Goal: Task Accomplishment & Management: Manage account settings

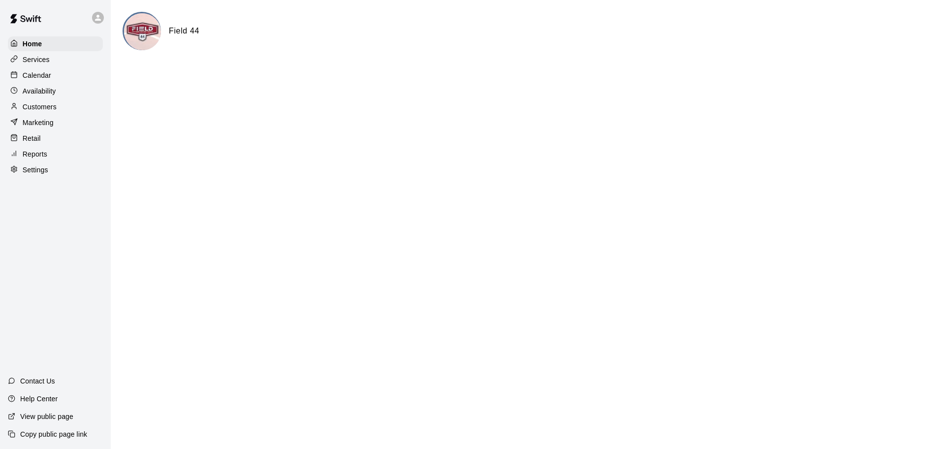
click at [54, 75] on div "Calendar" at bounding box center [55, 75] width 95 height 15
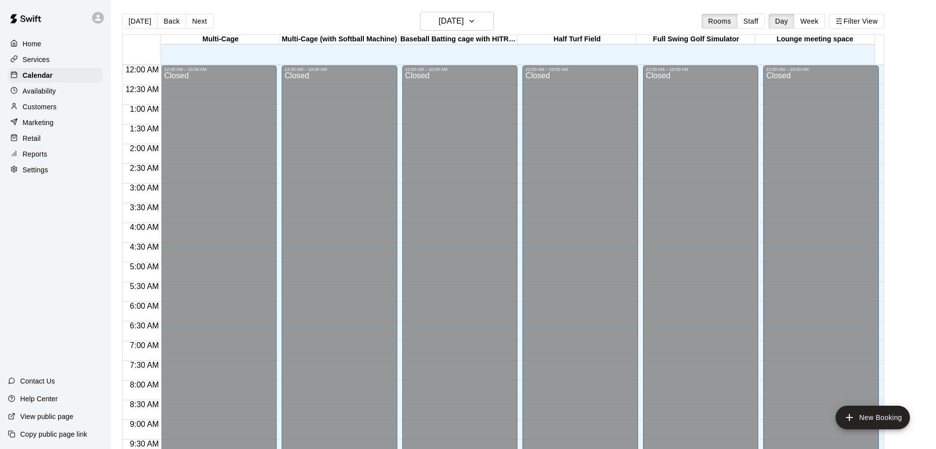
scroll to position [521, 0]
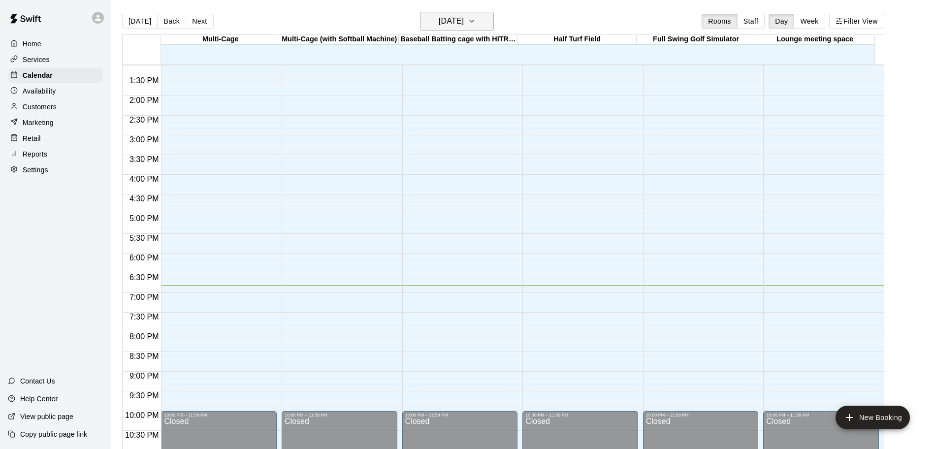
click at [476, 22] on icon "button" at bounding box center [472, 21] width 8 height 12
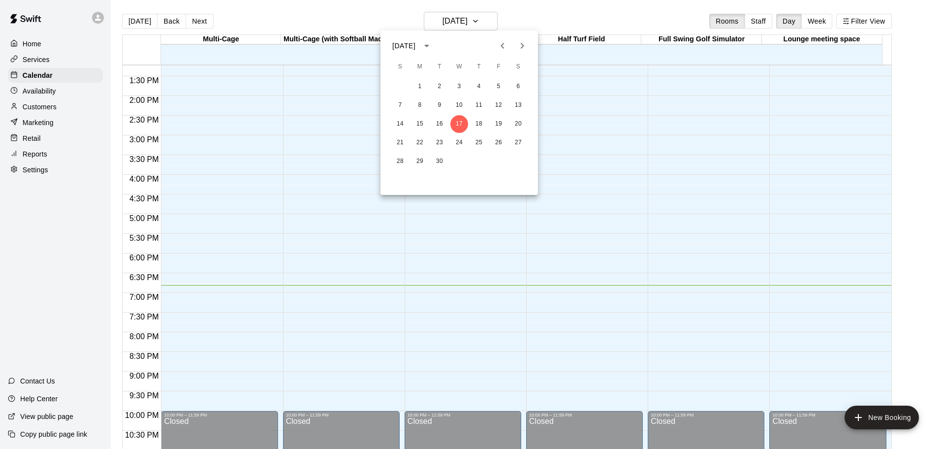
click at [525, 44] on icon "Next month" at bounding box center [522, 46] width 12 height 12
click at [520, 104] on button "10" at bounding box center [519, 105] width 18 height 18
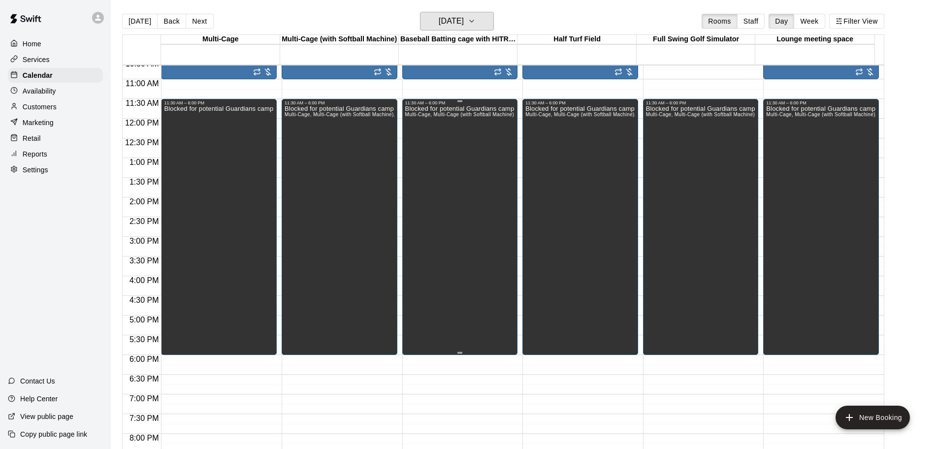
scroll to position [275, 0]
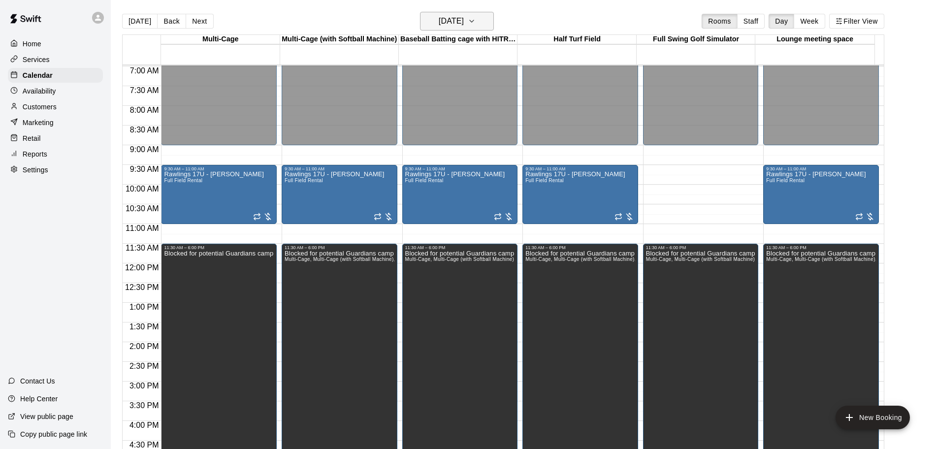
click at [464, 21] on h6 "[DATE]" at bounding box center [451, 21] width 25 height 14
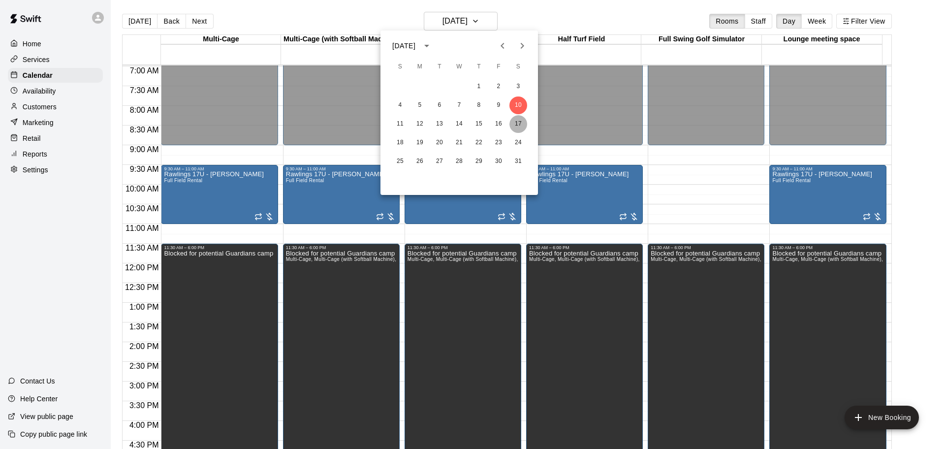
click at [519, 124] on button "17" at bounding box center [519, 124] width 18 height 18
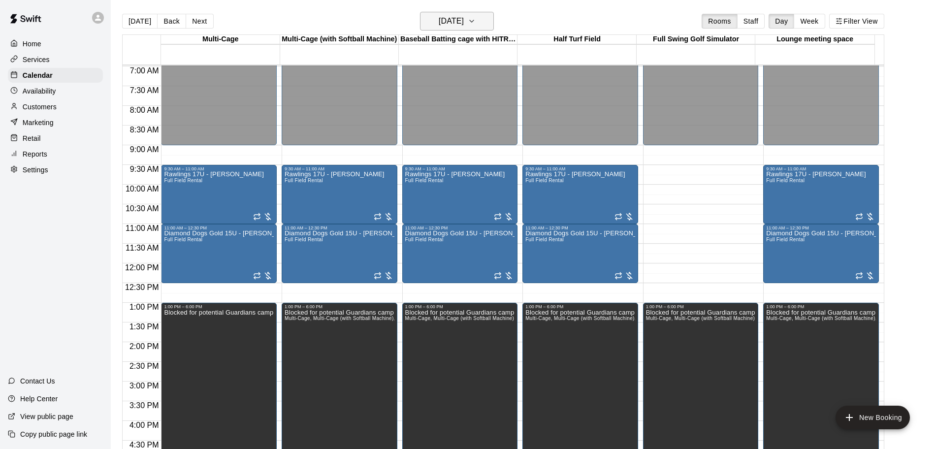
click at [476, 22] on icon "button" at bounding box center [472, 21] width 8 height 12
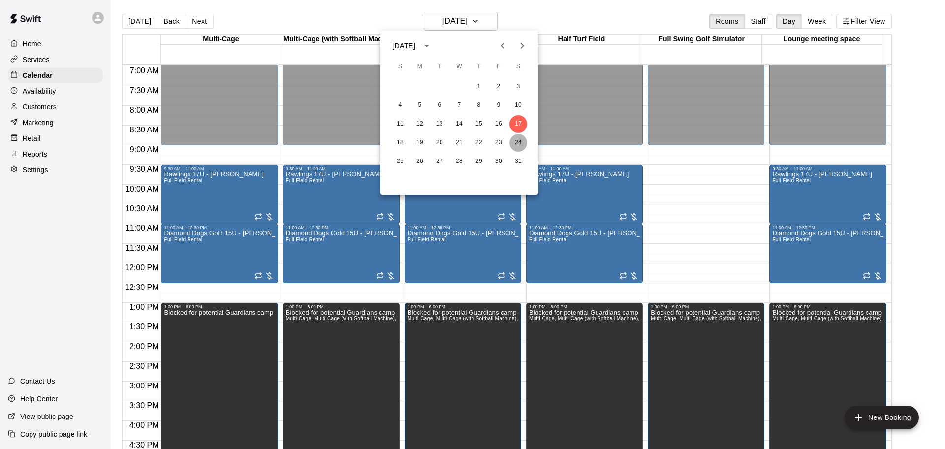
click at [521, 140] on button "24" at bounding box center [519, 143] width 18 height 18
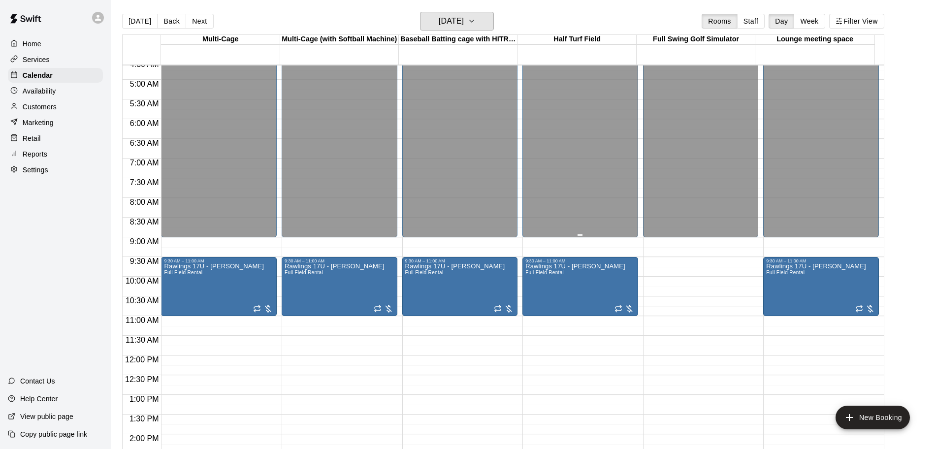
scroll to position [90, 0]
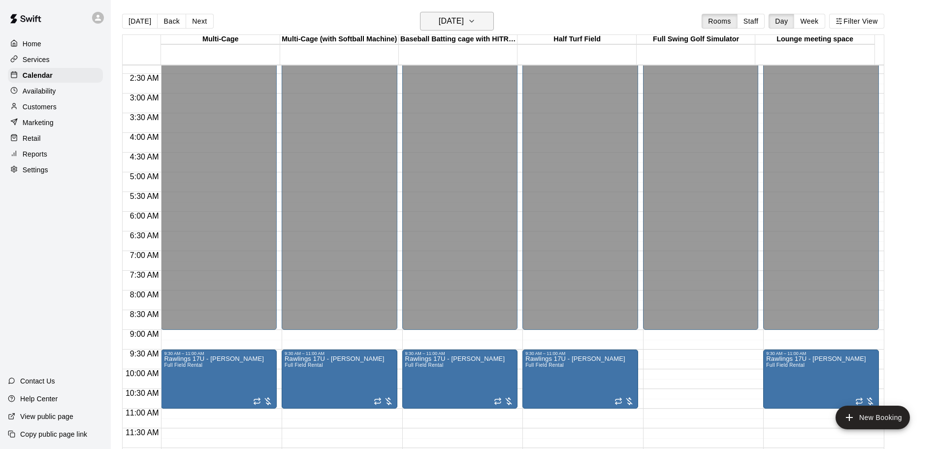
click at [490, 28] on button "[DATE]" at bounding box center [457, 21] width 74 height 19
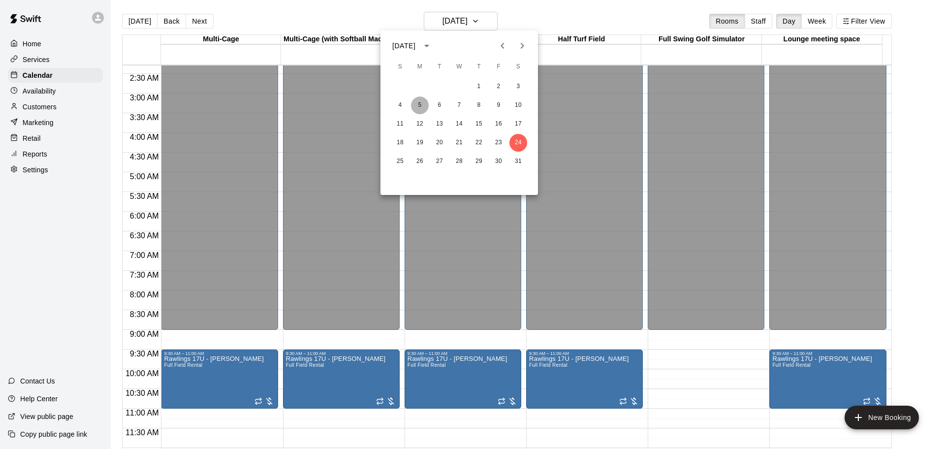
click at [420, 104] on button "5" at bounding box center [420, 105] width 18 height 18
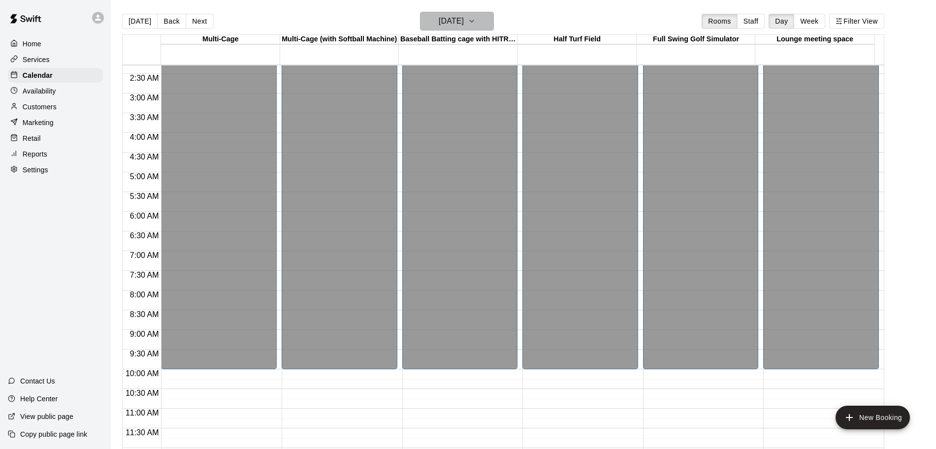
click at [464, 24] on h6 "[DATE]" at bounding box center [451, 21] width 25 height 14
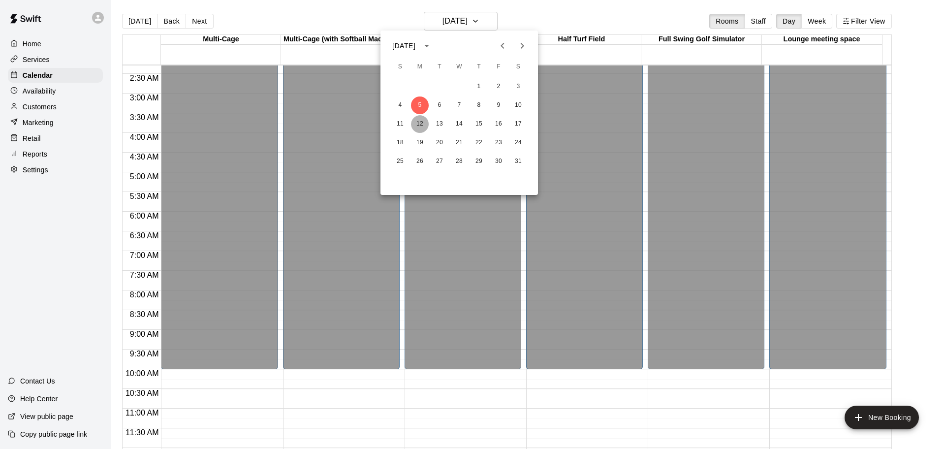
click at [420, 124] on button "12" at bounding box center [420, 124] width 18 height 18
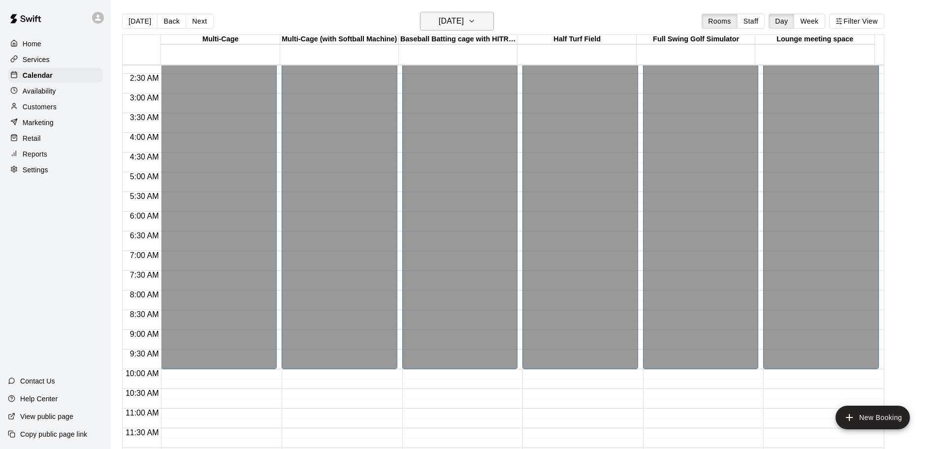
click at [459, 15] on h6 "[DATE]" at bounding box center [451, 21] width 25 height 14
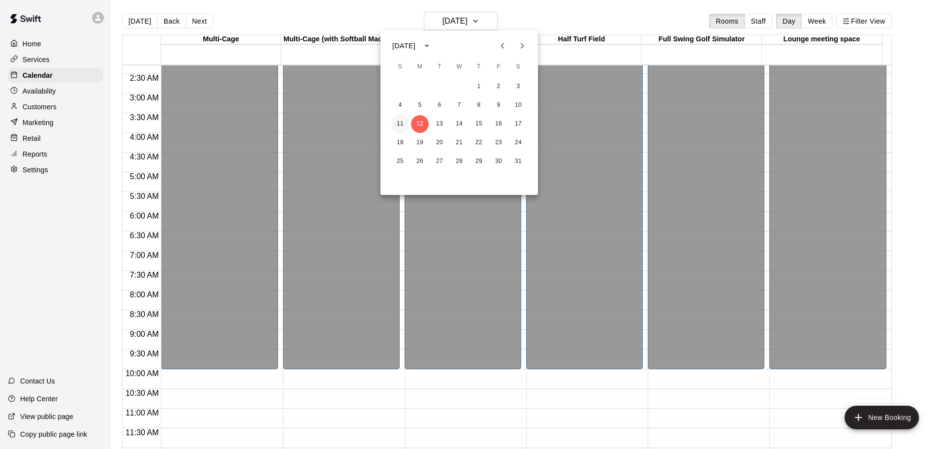
click at [395, 122] on button "11" at bounding box center [400, 124] width 18 height 18
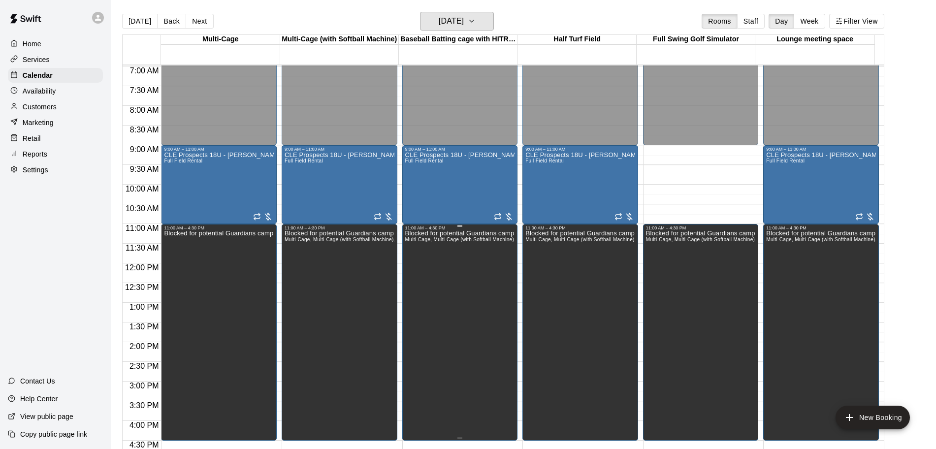
scroll to position [398, 0]
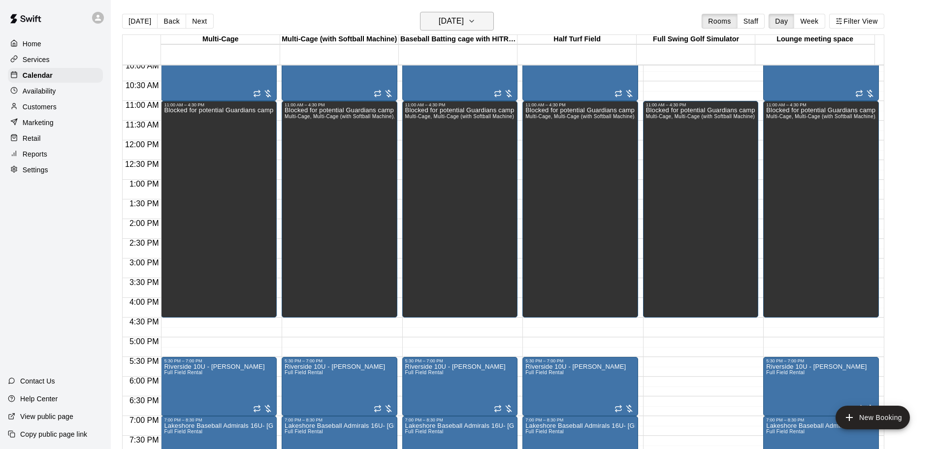
click at [462, 31] on div "[DATE] Back [DATE][DATE] Rooms Staff Day Week Filter View" at bounding box center [503, 23] width 762 height 23
click at [481, 22] on button "[DATE]" at bounding box center [457, 21] width 74 height 19
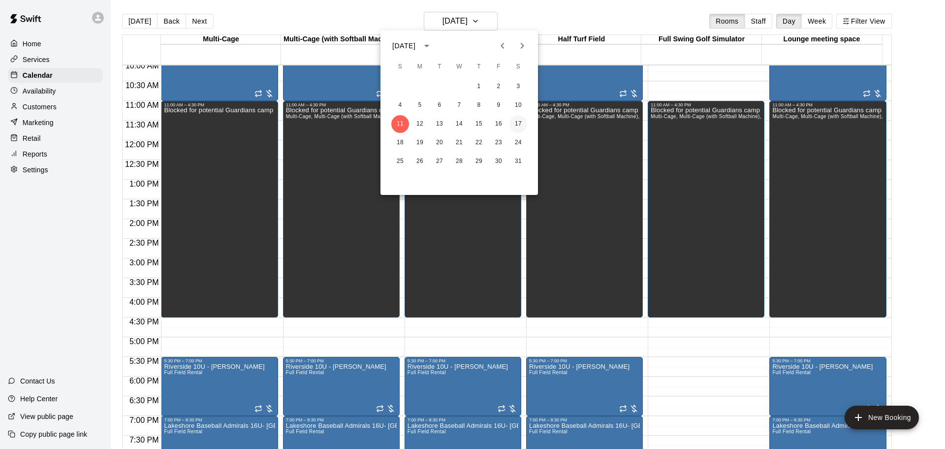
drag, startPoint x: 521, startPoint y: 115, endPoint x: 521, endPoint y: 120, distance: 5.4
click at [521, 118] on div "11 12 13 14 15 16 17" at bounding box center [460, 124] width 158 height 18
click at [522, 121] on button "17" at bounding box center [519, 124] width 18 height 18
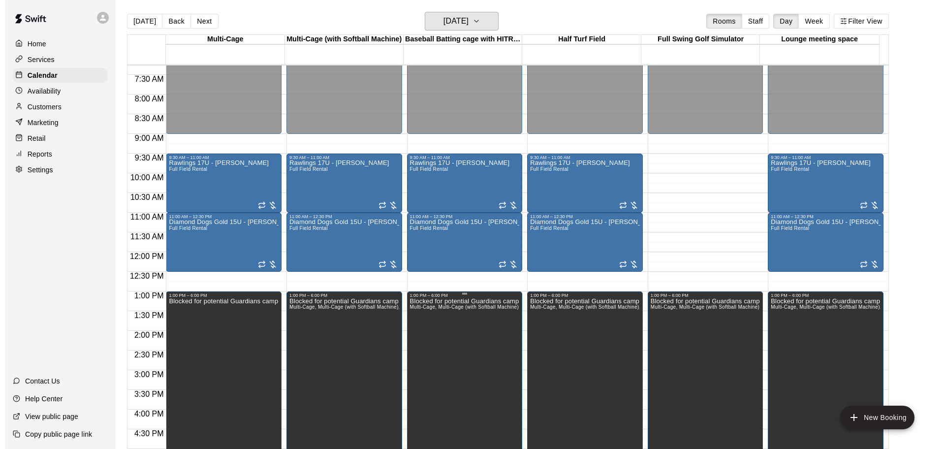
scroll to position [275, 0]
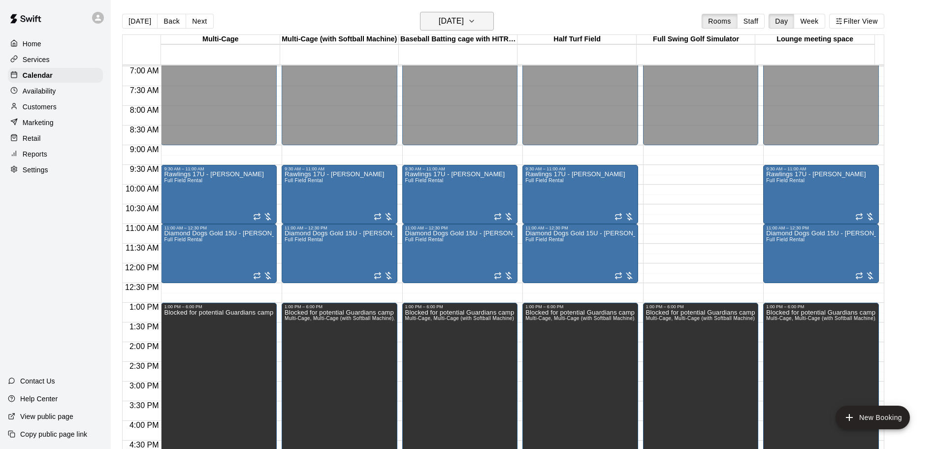
click at [464, 16] on h6 "[DATE]" at bounding box center [451, 21] width 25 height 14
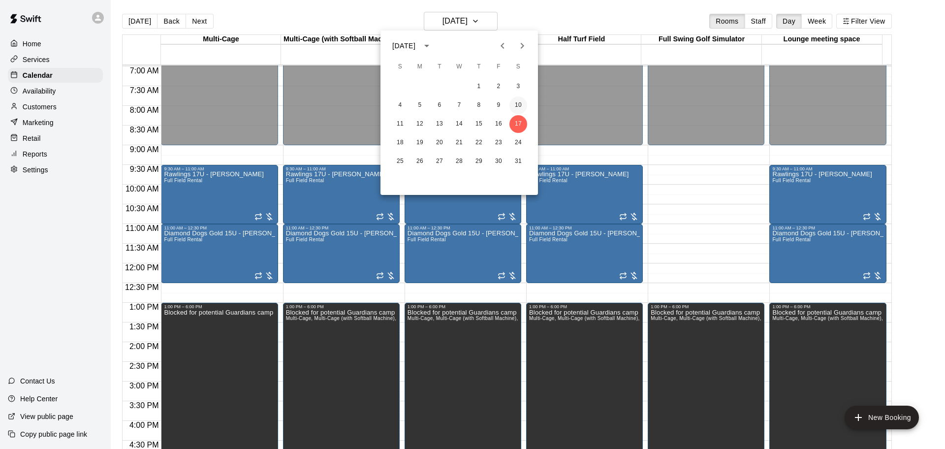
click at [516, 107] on button "10" at bounding box center [519, 105] width 18 height 18
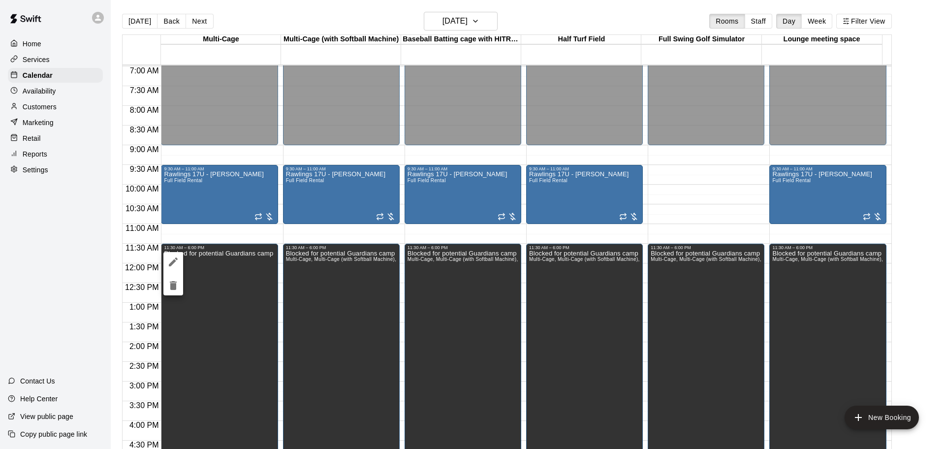
click at [164, 257] on button "edit" at bounding box center [173, 262] width 20 height 20
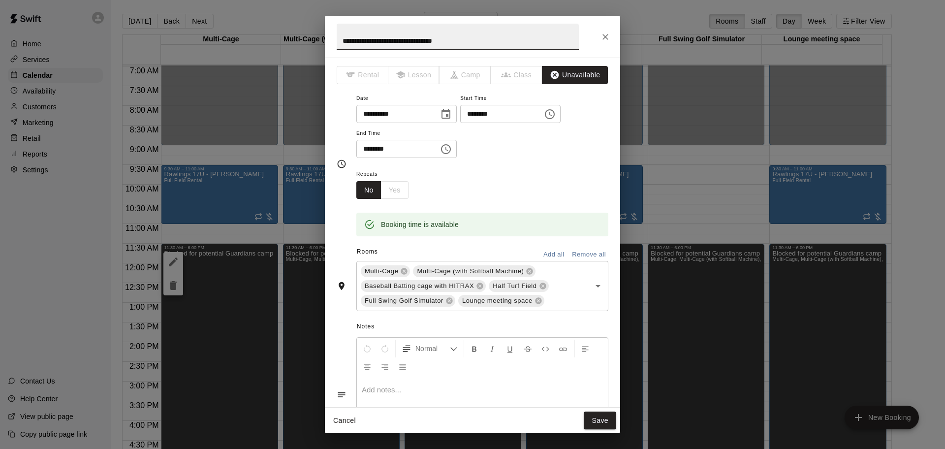
scroll to position [123, 0]
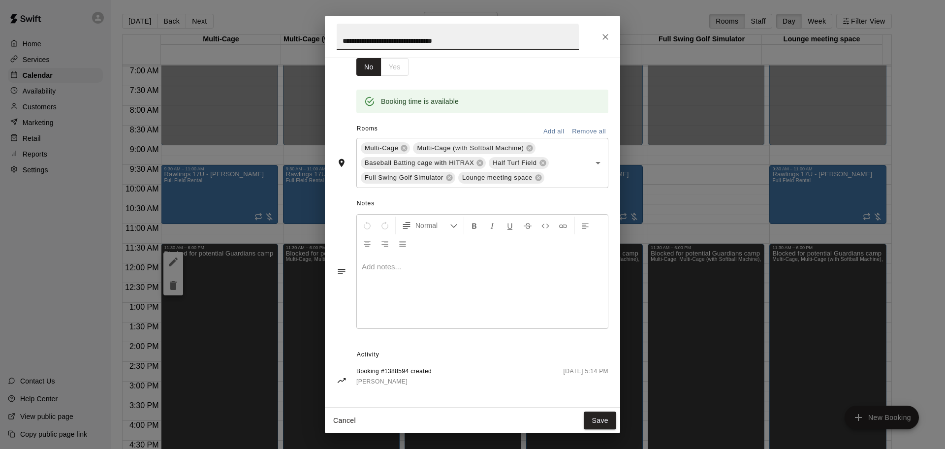
click at [396, 268] on p at bounding box center [482, 267] width 241 height 10
drag, startPoint x: 345, startPoint y: 258, endPoint x: 317, endPoint y: 257, distance: 28.1
click at [317, 257] on div "**********" at bounding box center [472, 224] width 945 height 449
click at [370, 265] on span "**********" at bounding box center [413, 266] width 103 height 7
click at [483, 265] on p "**********" at bounding box center [482, 267] width 241 height 10
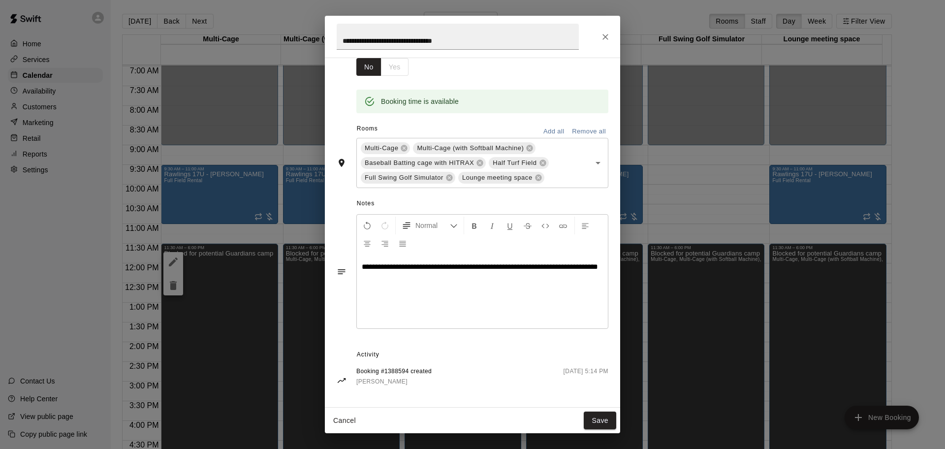
click at [380, 268] on span "**********" at bounding box center [480, 266] width 236 height 7
click at [598, 419] on button "Save" at bounding box center [600, 421] width 32 height 18
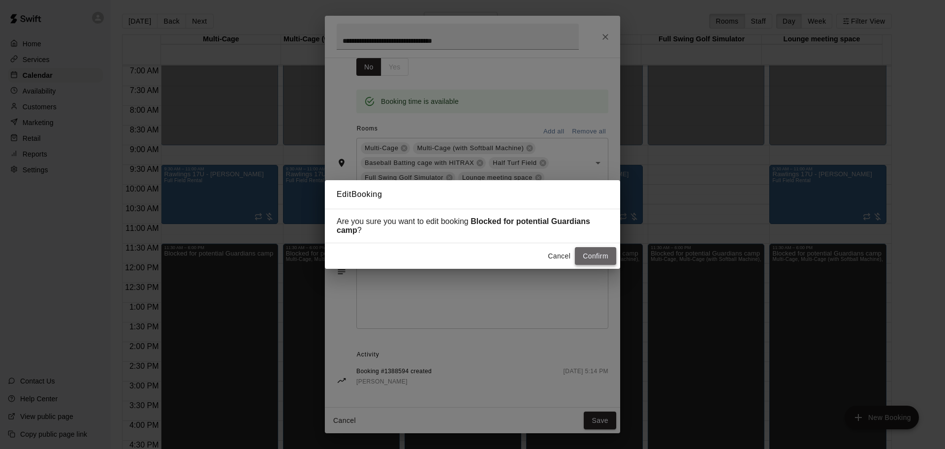
click at [587, 255] on button "Confirm" at bounding box center [595, 256] width 41 height 18
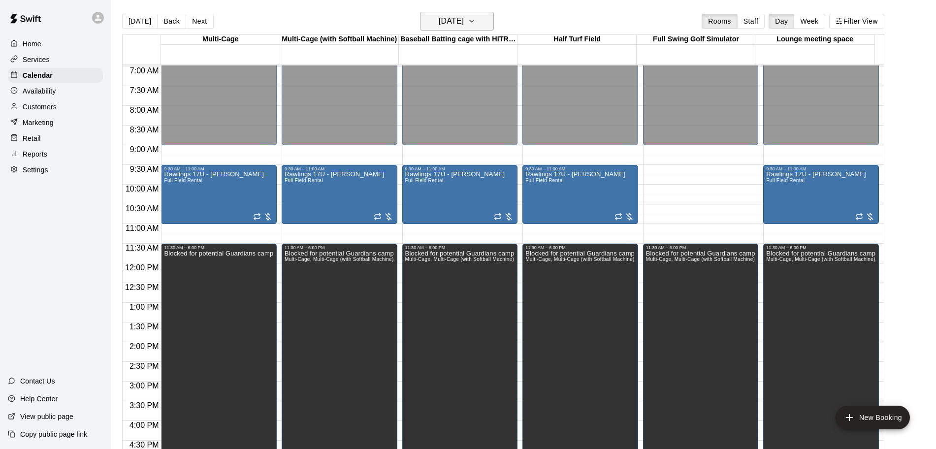
click at [476, 22] on icon "button" at bounding box center [472, 21] width 8 height 12
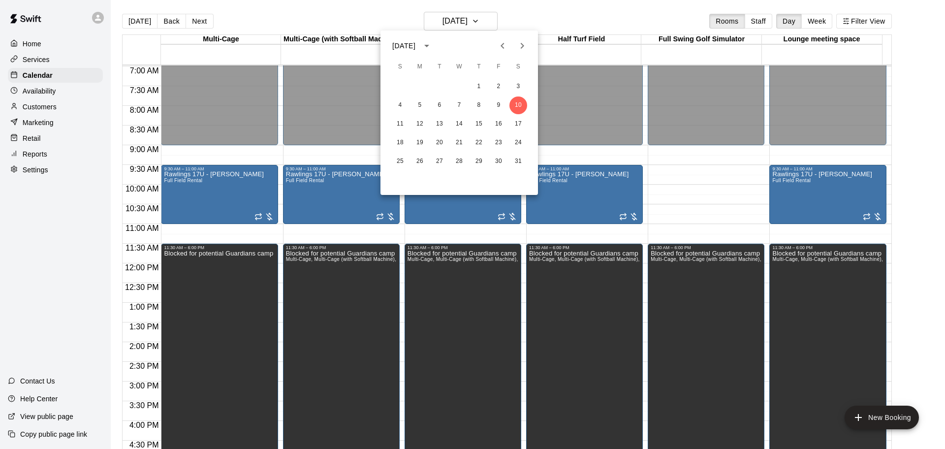
click at [502, 45] on icon "Previous month" at bounding box center [502, 46] width 3 height 6
click at [464, 125] on button "17" at bounding box center [459, 124] width 18 height 18
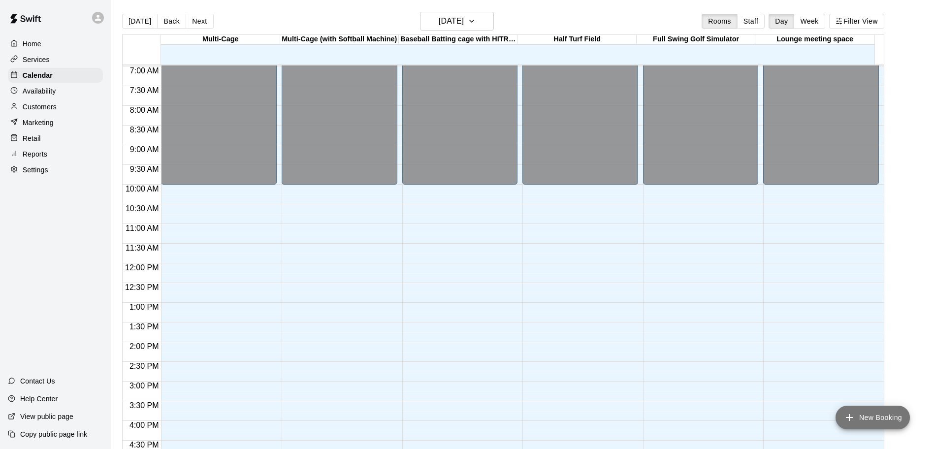
click at [887, 420] on button "New Booking" at bounding box center [872, 418] width 74 height 24
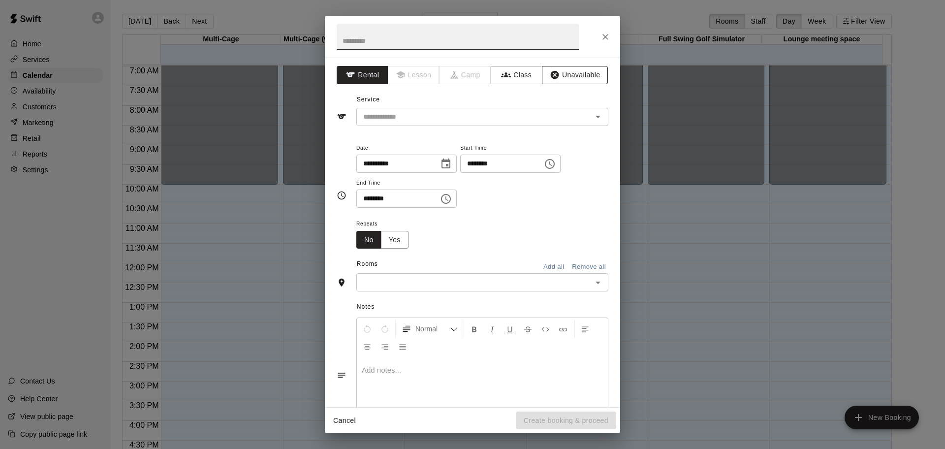
click at [577, 83] on button "Unavailable" at bounding box center [575, 75] width 66 height 18
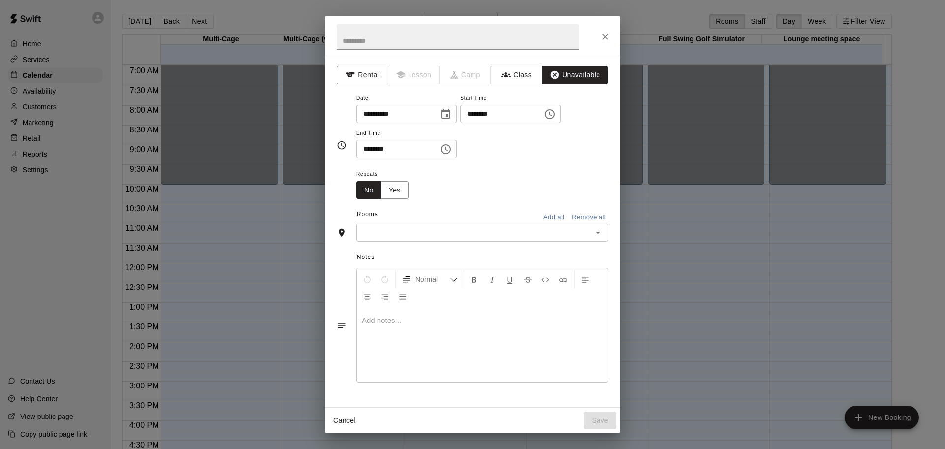
click at [560, 115] on button "Choose time, selected time is 6:00 PM" at bounding box center [550, 114] width 20 height 20
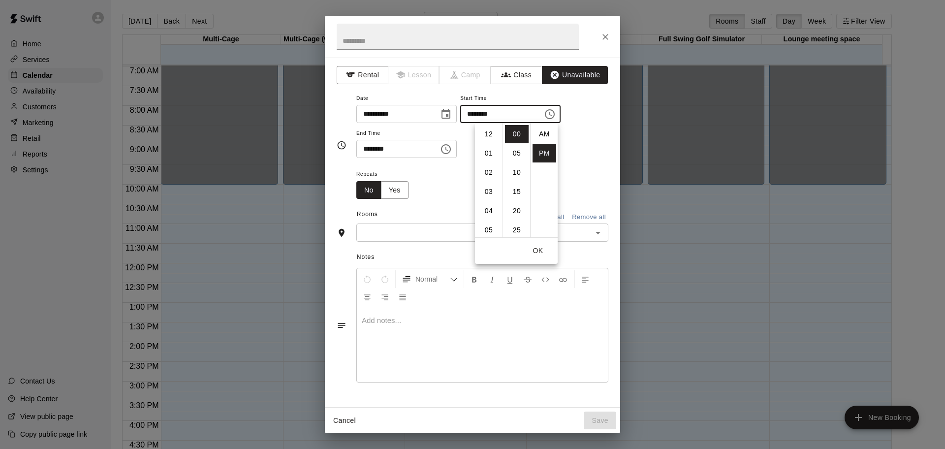
scroll to position [18, 0]
click at [493, 153] on li "07" at bounding box center [489, 153] width 24 height 18
type input "********"
click at [452, 147] on icon "Choose time, selected time is 6:30 PM" at bounding box center [446, 149] width 12 height 12
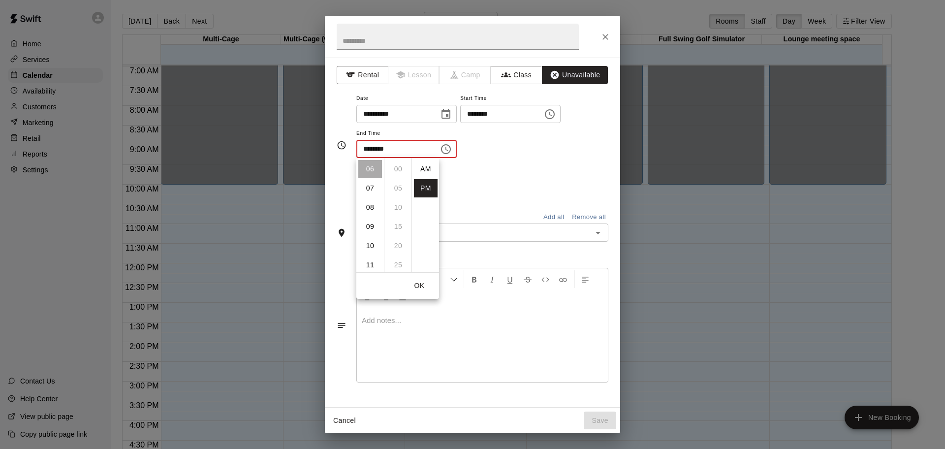
scroll to position [18, 0]
click at [367, 246] on li "10" at bounding box center [370, 246] width 24 height 18
type input "********"
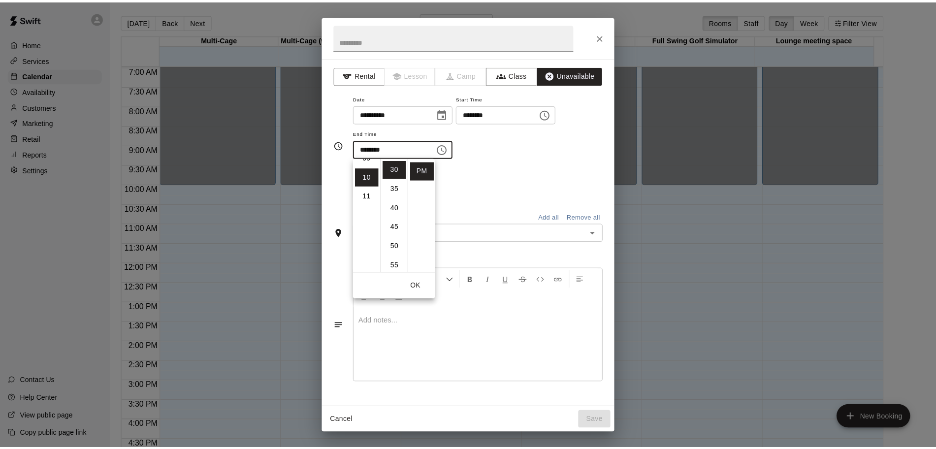
scroll to position [192, 0]
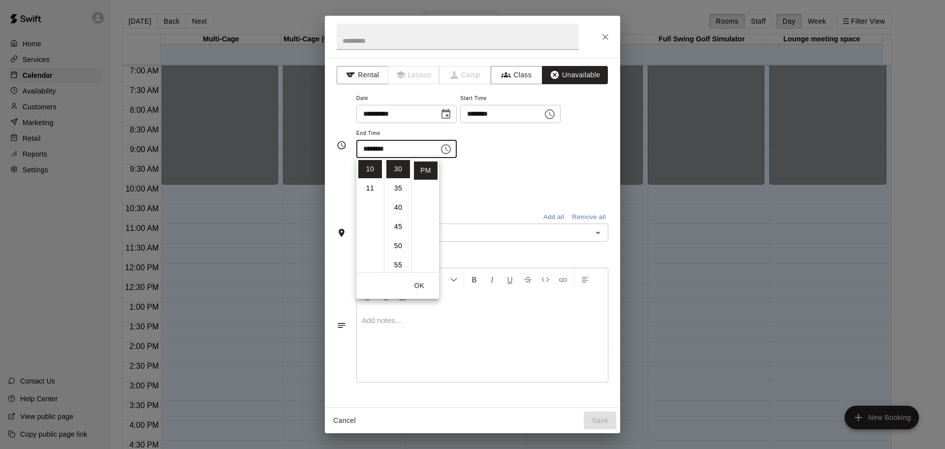
click at [525, 189] on div "Repeats No Yes" at bounding box center [482, 183] width 252 height 31
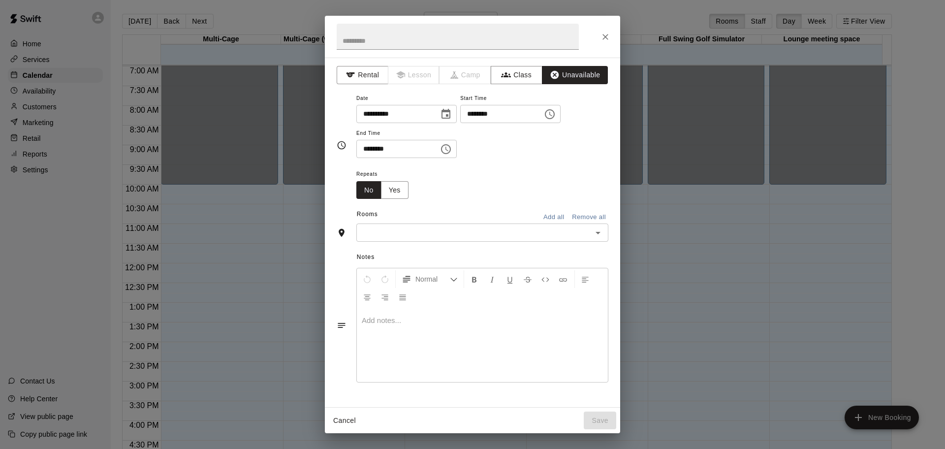
click at [552, 216] on button "Add all" at bounding box center [554, 217] width 32 height 15
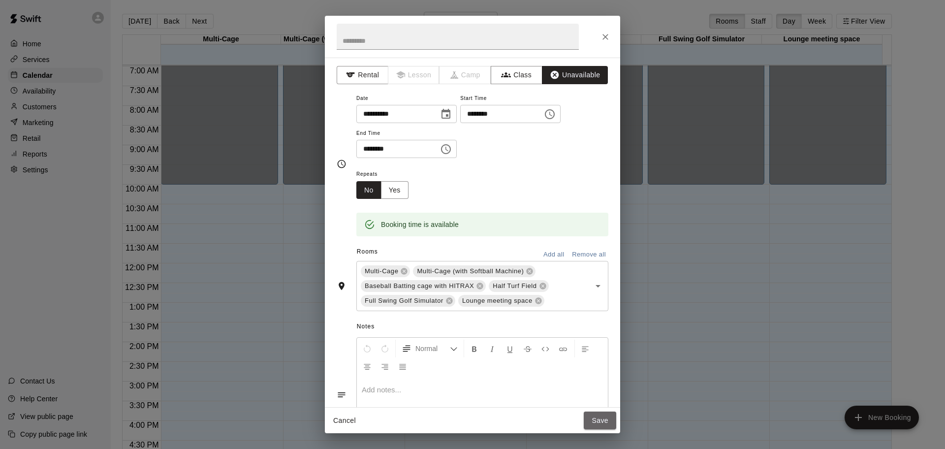
click at [599, 420] on button "Save" at bounding box center [600, 421] width 32 height 18
